Goal: Understand process/instructions: Learn how to perform a task or action

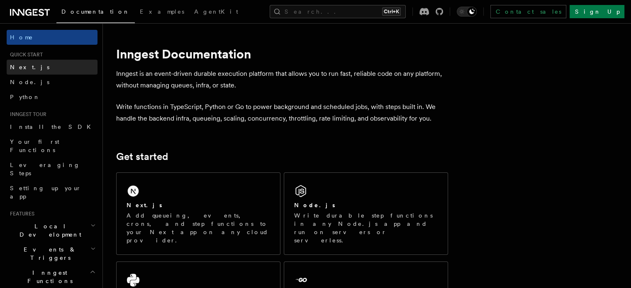
click at [37, 61] on link "Next.js" at bounding box center [52, 67] width 91 height 15
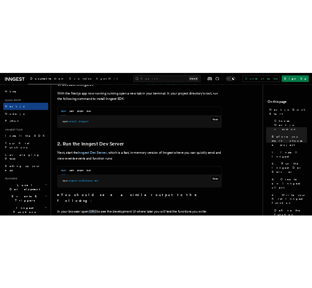
scroll to position [478, 0]
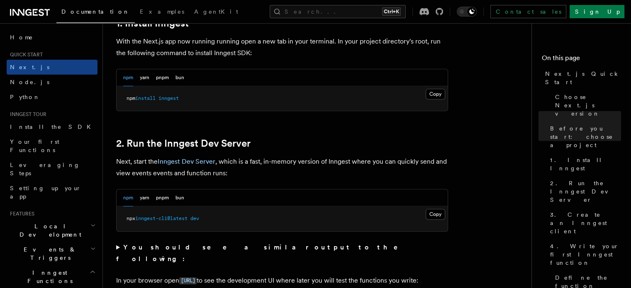
click at [209, 219] on pre "npx inngest-cli@latest dev" at bounding box center [282, 219] width 331 height 25
click at [434, 212] on button "Copy Copied" at bounding box center [435, 214] width 19 height 11
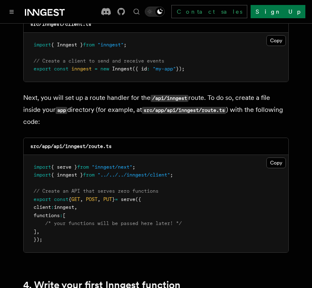
scroll to position [1119, 0]
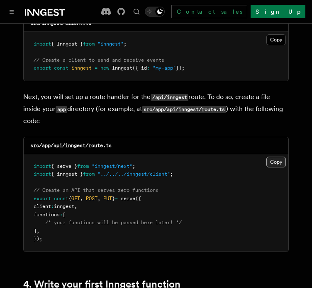
click at [279, 157] on button "Copy Copied" at bounding box center [275, 162] width 19 height 11
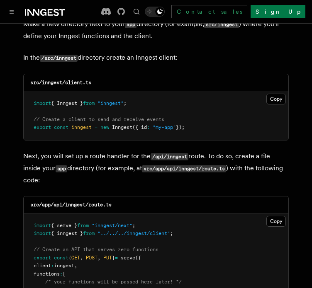
scroll to position [1059, 0]
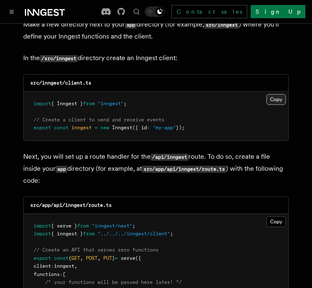
click at [279, 94] on button "Copy Copied" at bounding box center [275, 99] width 19 height 11
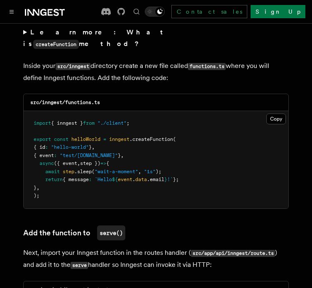
scroll to position [1483, 0]
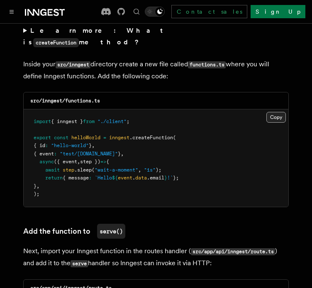
click at [273, 112] on button "Copy Copied" at bounding box center [275, 117] width 19 height 11
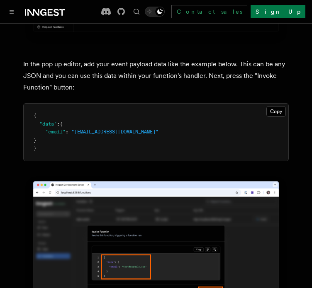
scroll to position [2419, 0]
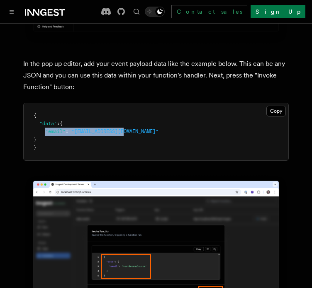
drag, startPoint x: 128, startPoint y: 97, endPoint x: 46, endPoint y: 101, distance: 81.4
click at [46, 103] on pre "{ "data" : { "email" : "[EMAIL_ADDRESS][DOMAIN_NAME]" } }" at bounding box center [156, 131] width 265 height 57
copy span ""email" : "[EMAIL_ADDRESS][DOMAIN_NAME]""
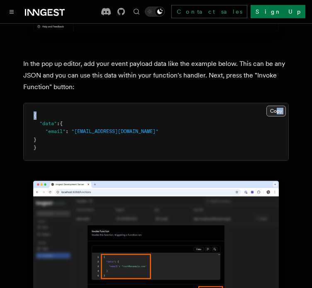
drag, startPoint x: 278, startPoint y: 71, endPoint x: 277, endPoint y: 77, distance: 5.5
click at [277, 103] on div "Copy Copied { "data" : { "email" : "[EMAIL_ADDRESS][DOMAIN_NAME]" } }" at bounding box center [156, 131] width 265 height 57
click at [277, 106] on button "Copy Copied" at bounding box center [275, 111] width 19 height 11
